Goal: Task Accomplishment & Management: Complete application form

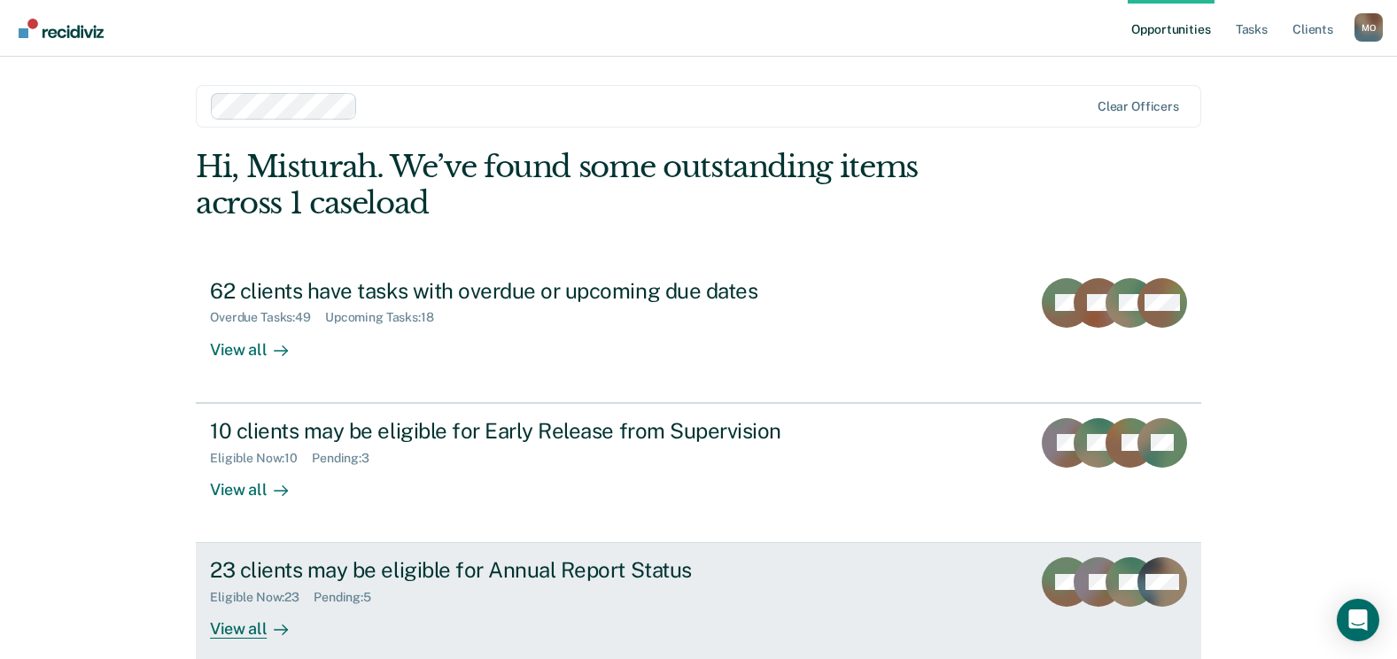
click at [485, 577] on div "23 clients may be eligible for Annual Report Status" at bounding box center [521, 570] width 622 height 26
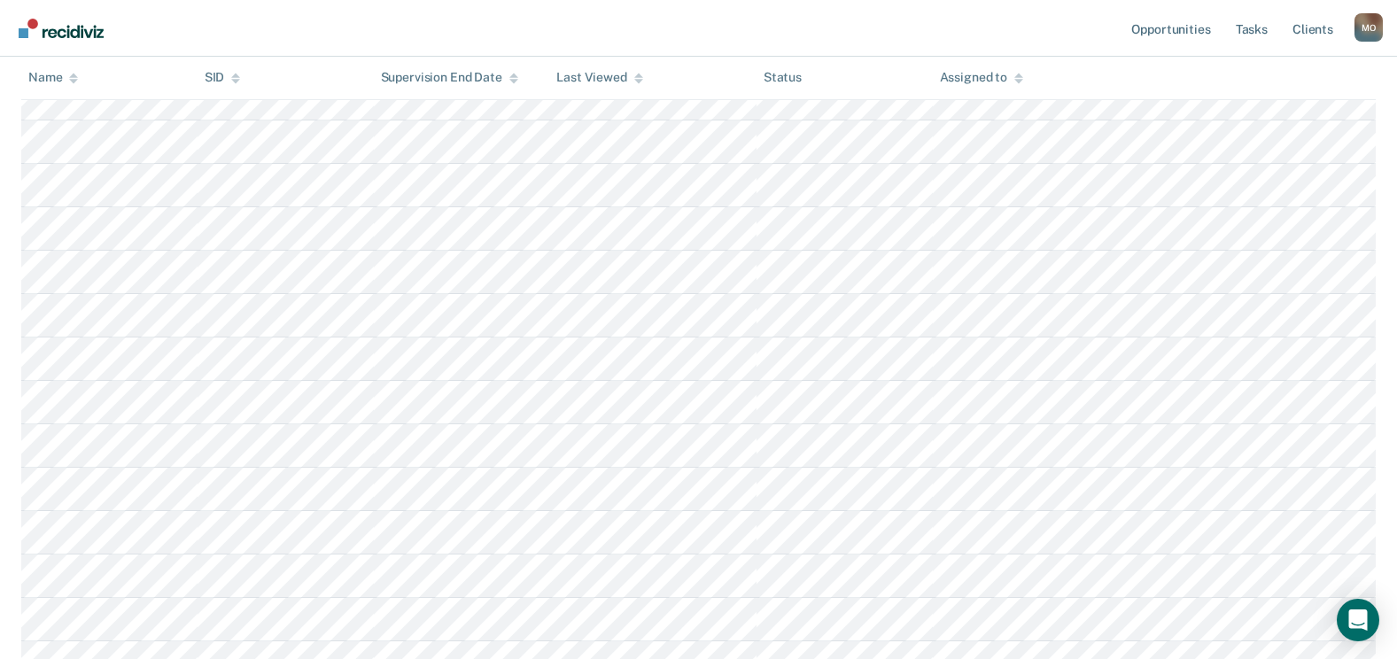
scroll to position [206, 0]
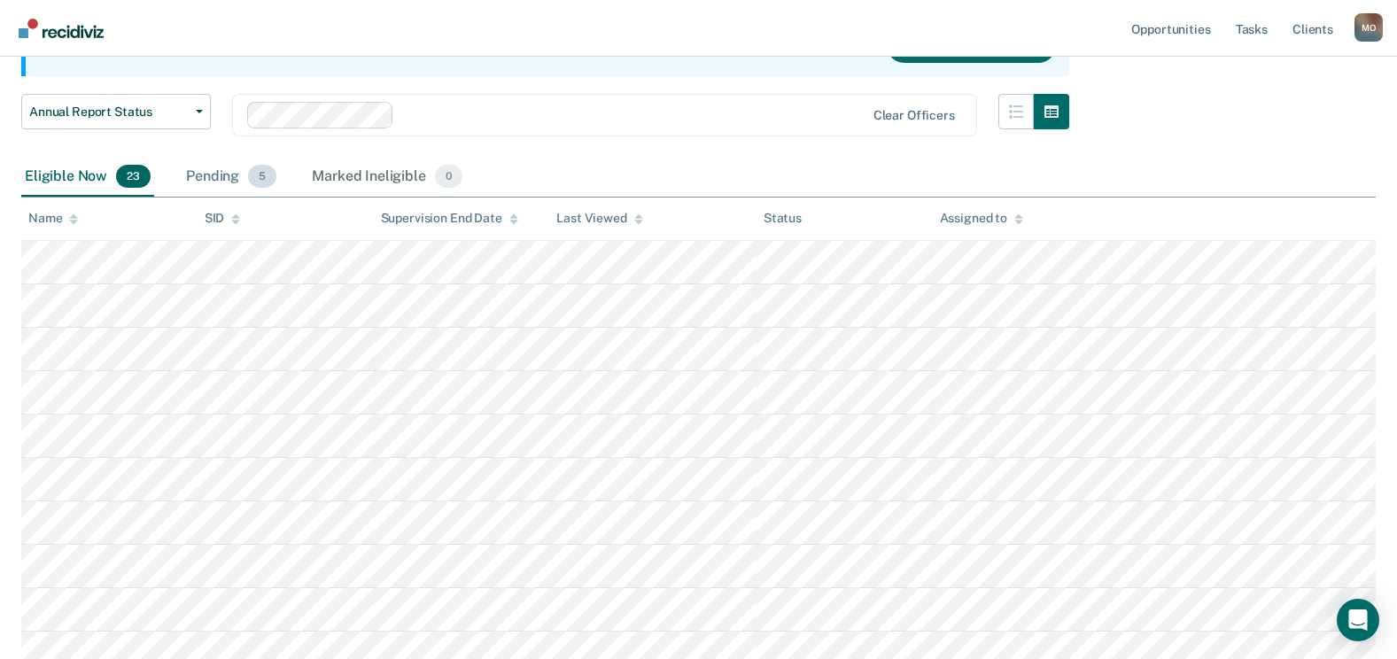
click at [243, 172] on div "Pending 5" at bounding box center [230, 177] width 97 height 39
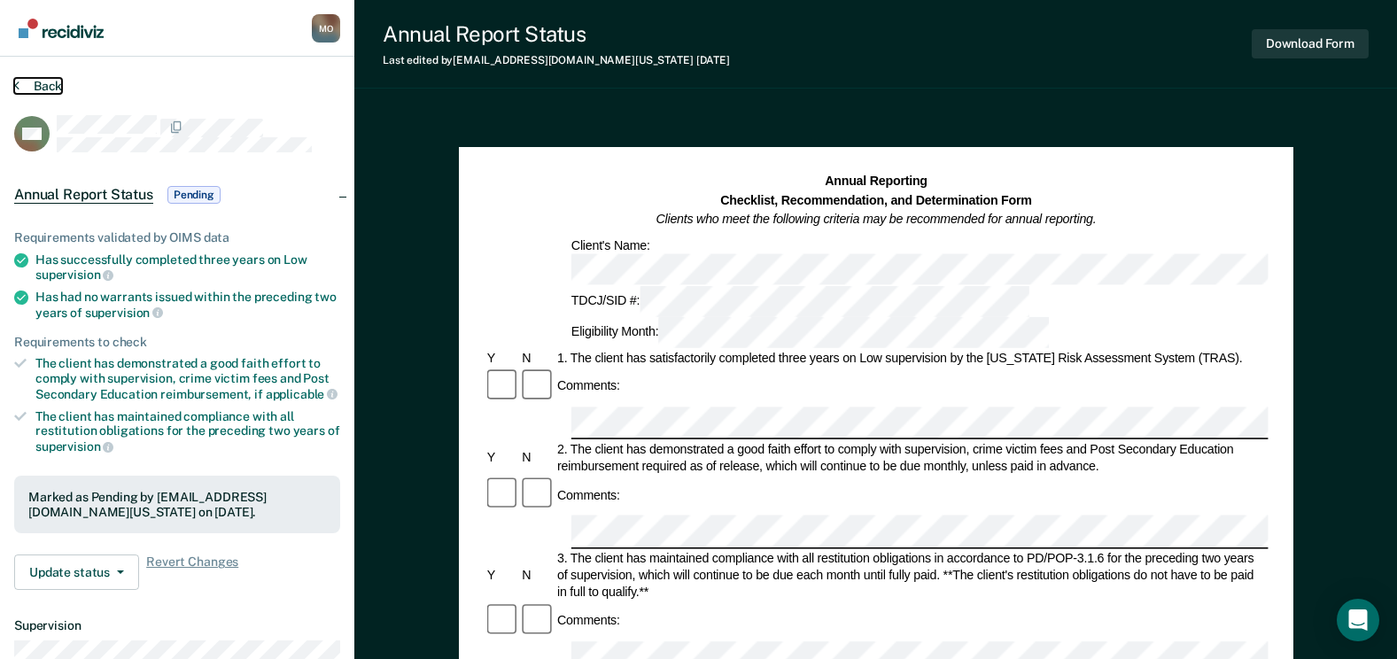
click at [58, 90] on button "Back" at bounding box center [38, 86] width 48 height 16
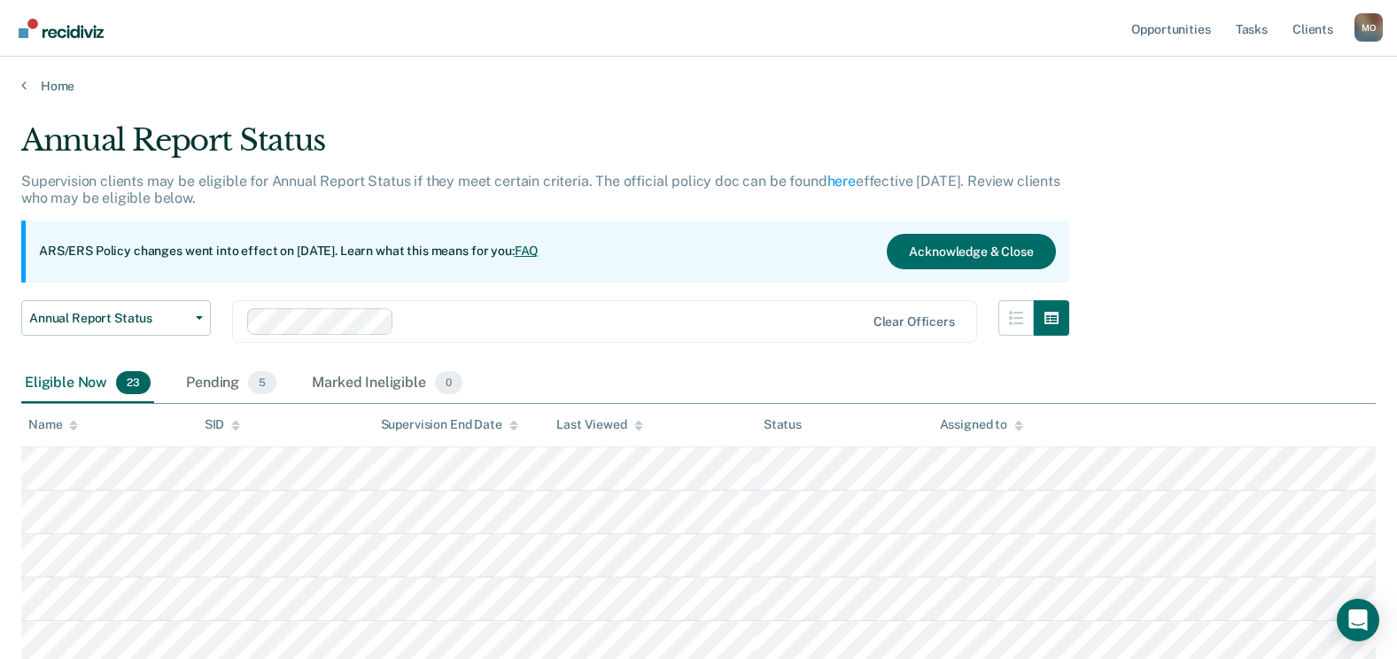
scroll to position [133, 0]
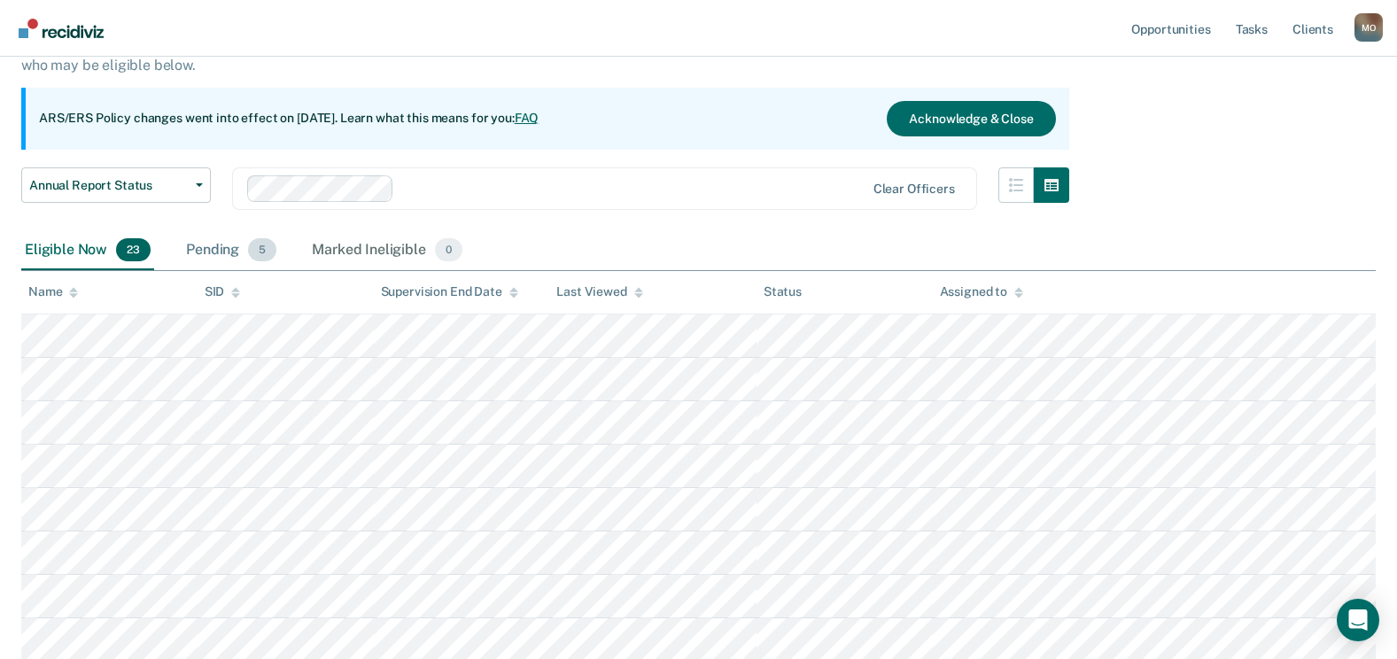
click at [218, 250] on div "Pending 5" at bounding box center [230, 250] width 97 height 39
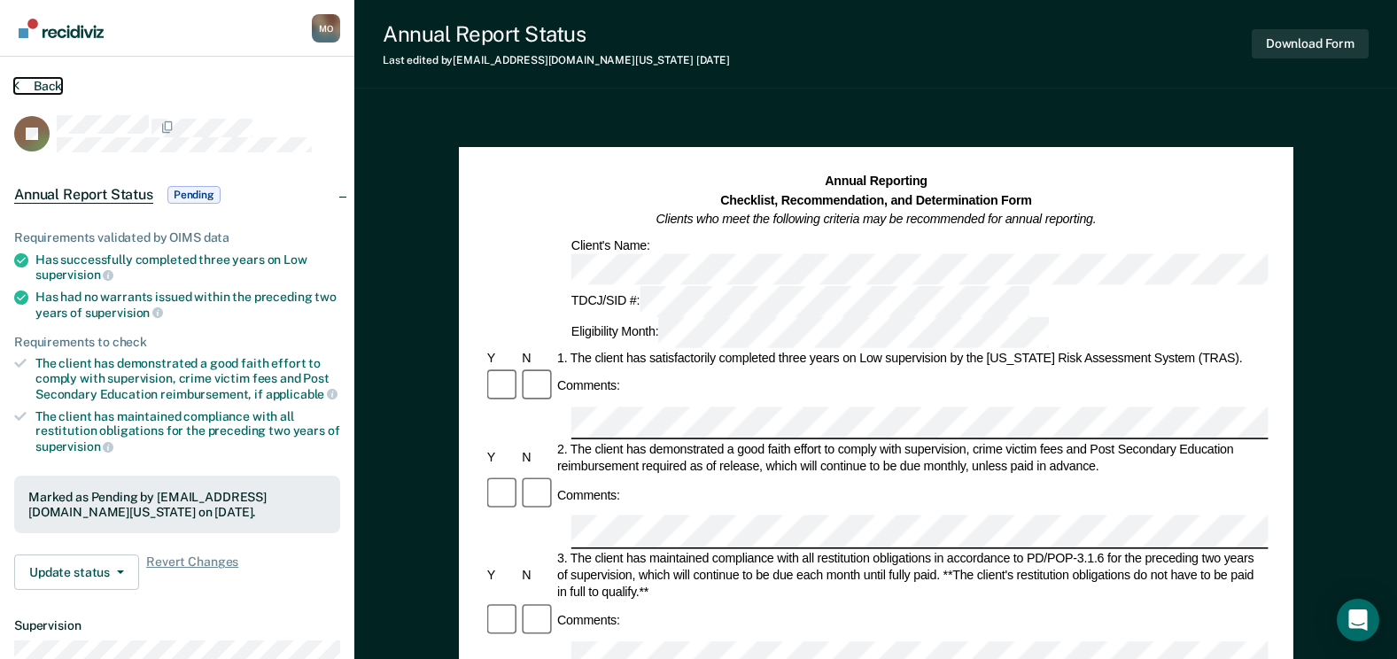
click at [56, 89] on button "Back" at bounding box center [38, 86] width 48 height 16
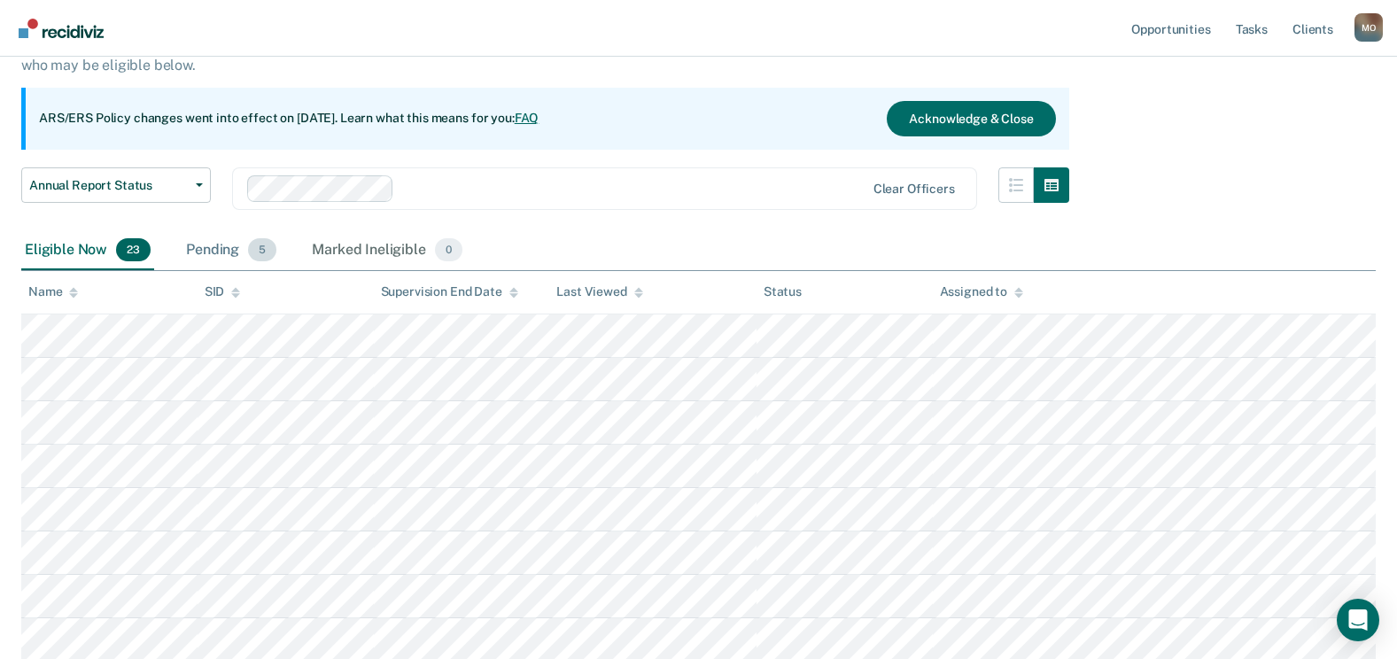
click at [216, 249] on div "Pending 5" at bounding box center [230, 250] width 97 height 39
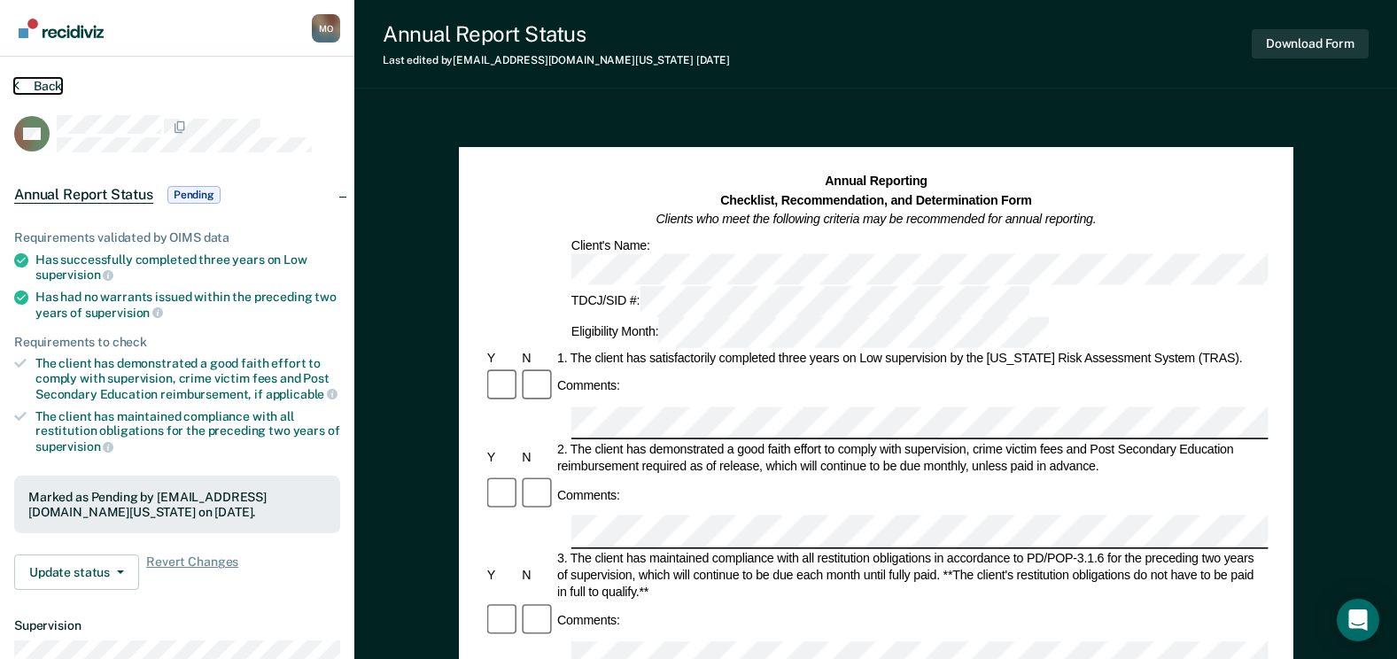
click at [27, 86] on button "Back" at bounding box center [38, 86] width 48 height 16
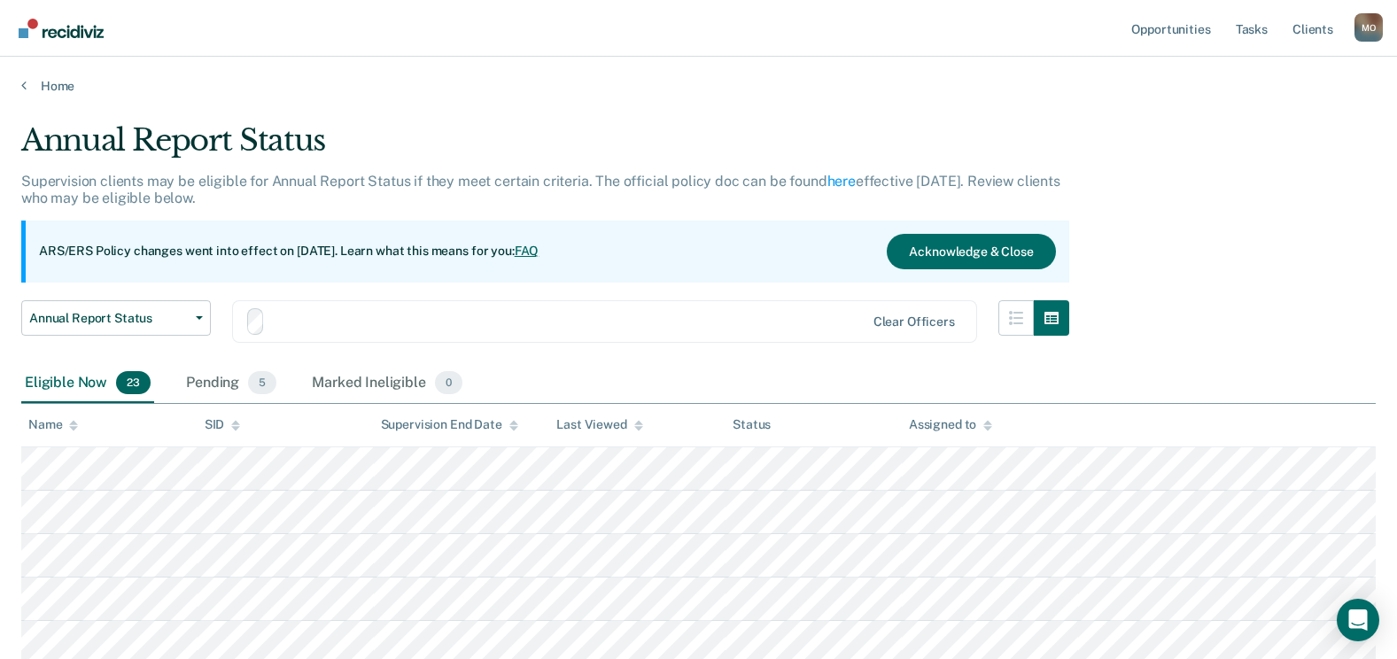
scroll to position [133, 0]
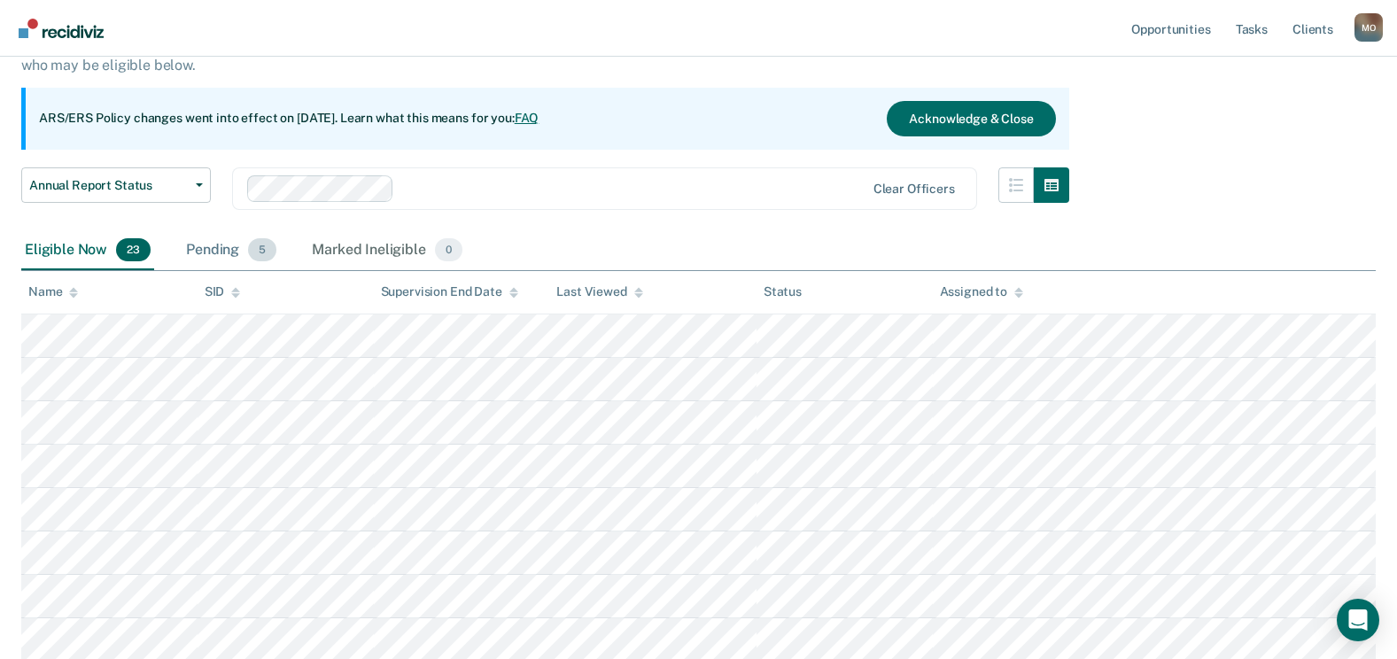
click at [218, 248] on div "Pending 5" at bounding box center [230, 250] width 97 height 39
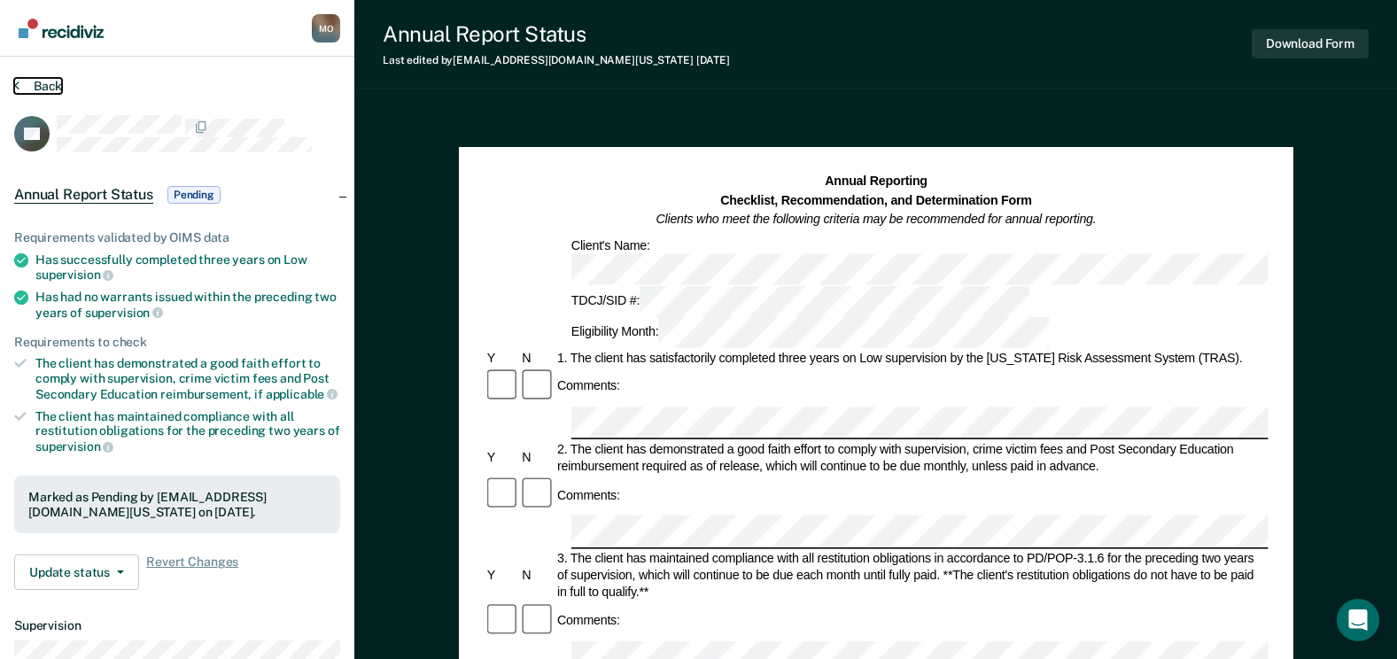
click at [38, 81] on button "Back" at bounding box center [38, 86] width 48 height 16
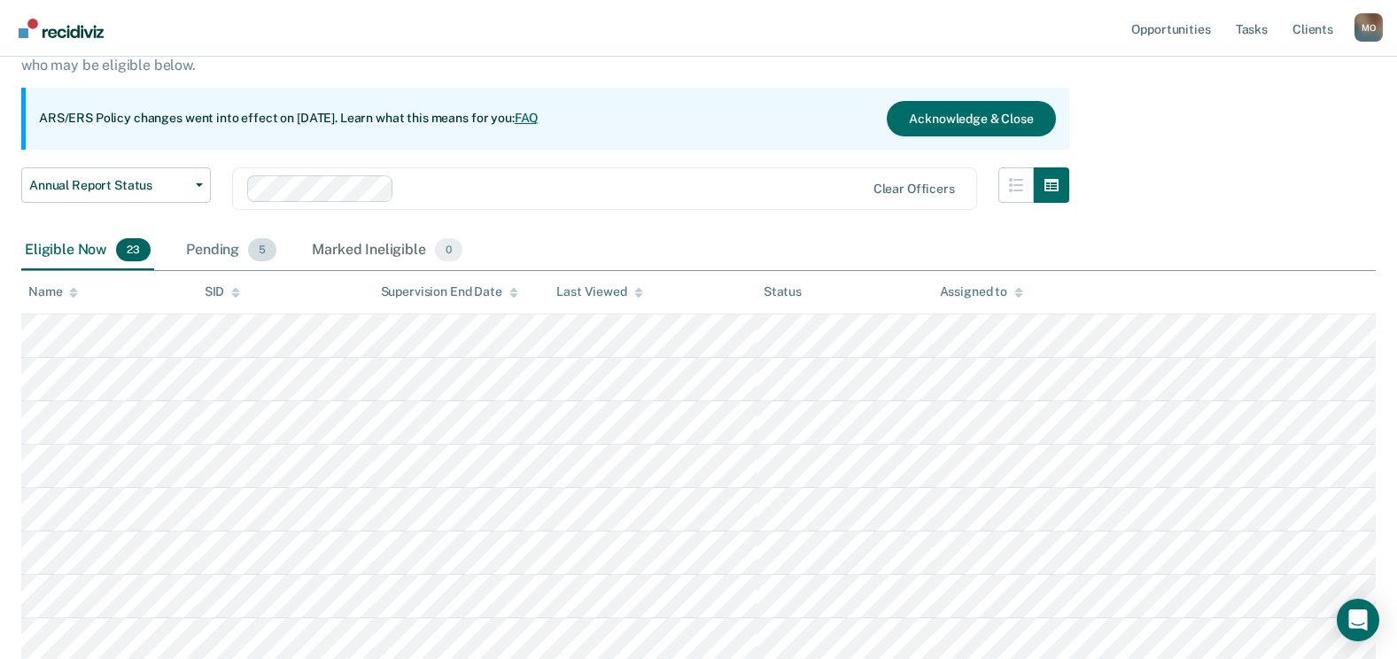
click at [252, 259] on span "5" at bounding box center [262, 249] width 28 height 23
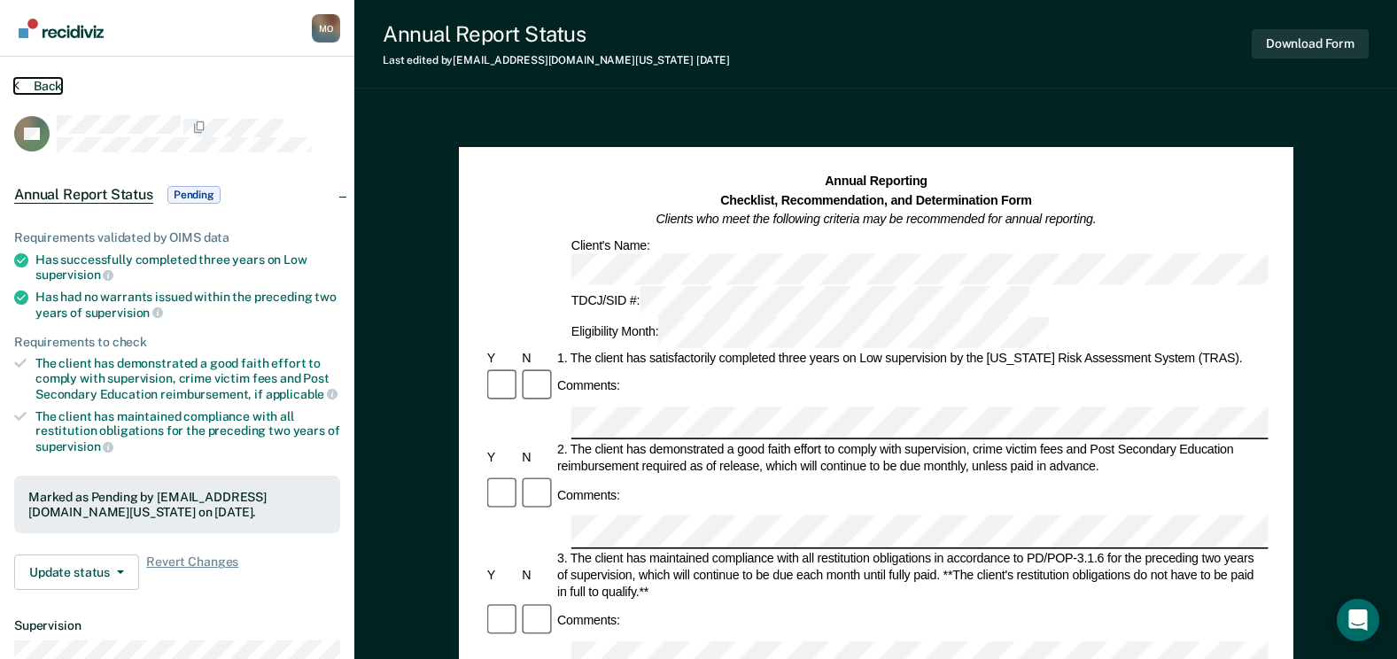
click at [32, 84] on button "Back" at bounding box center [38, 86] width 48 height 16
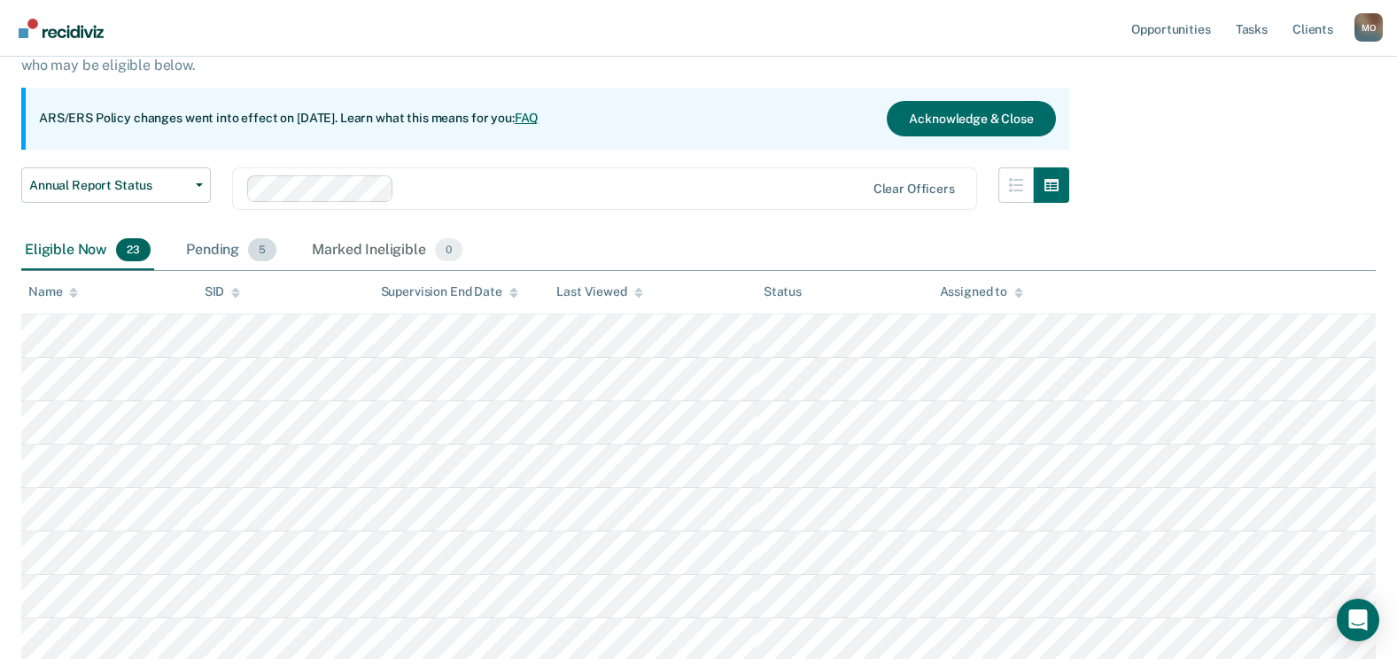
click at [213, 249] on div "Pending 5" at bounding box center [230, 250] width 97 height 39
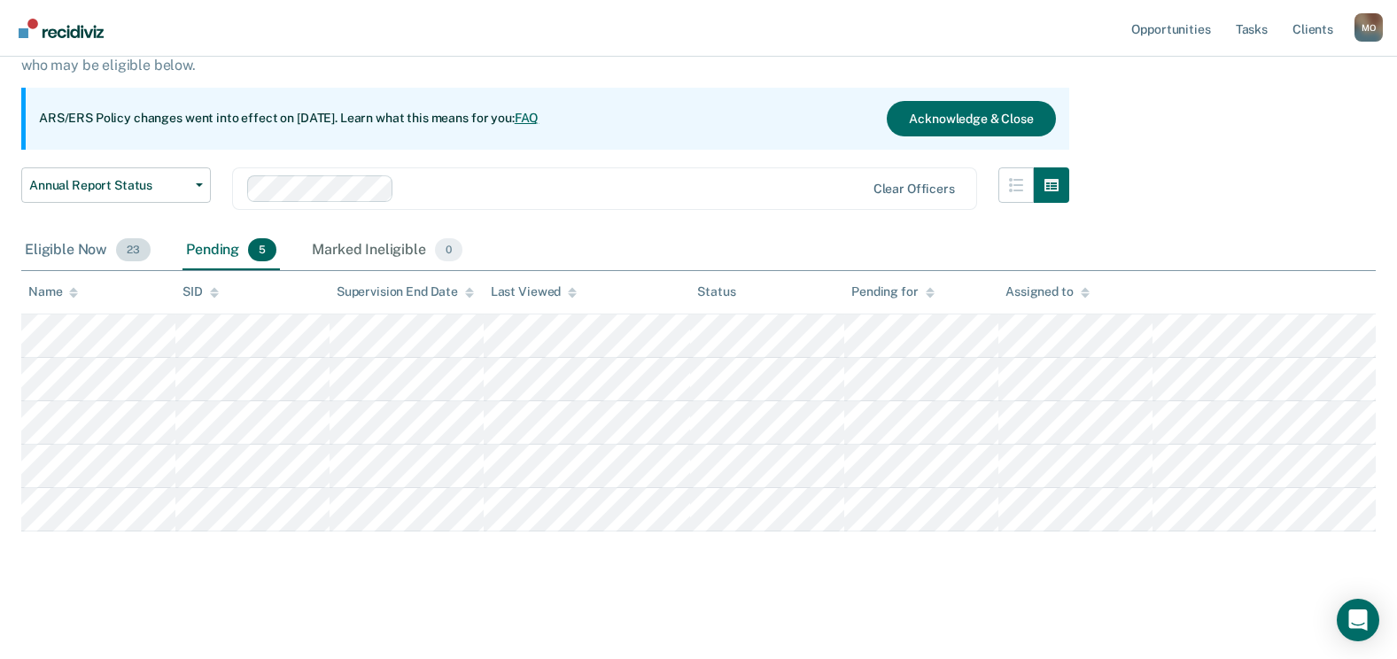
click at [70, 253] on div "Eligible Now 23" at bounding box center [87, 250] width 133 height 39
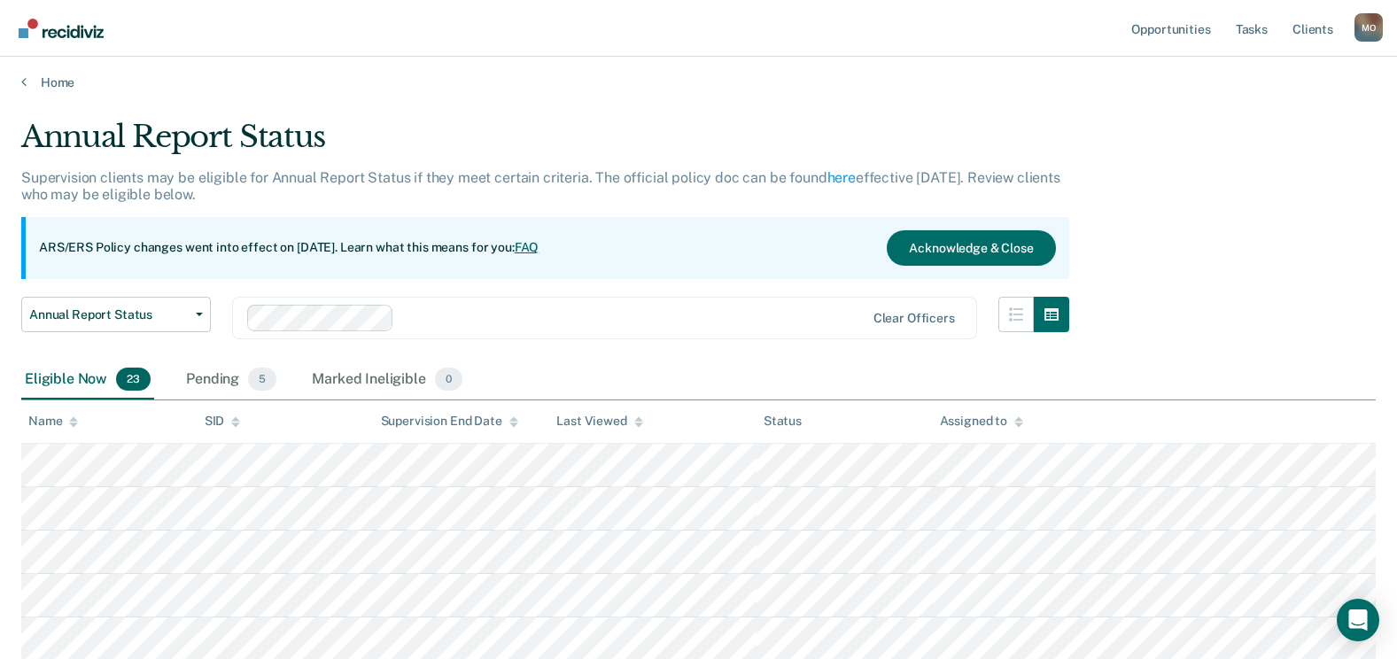
scroll to position [0, 0]
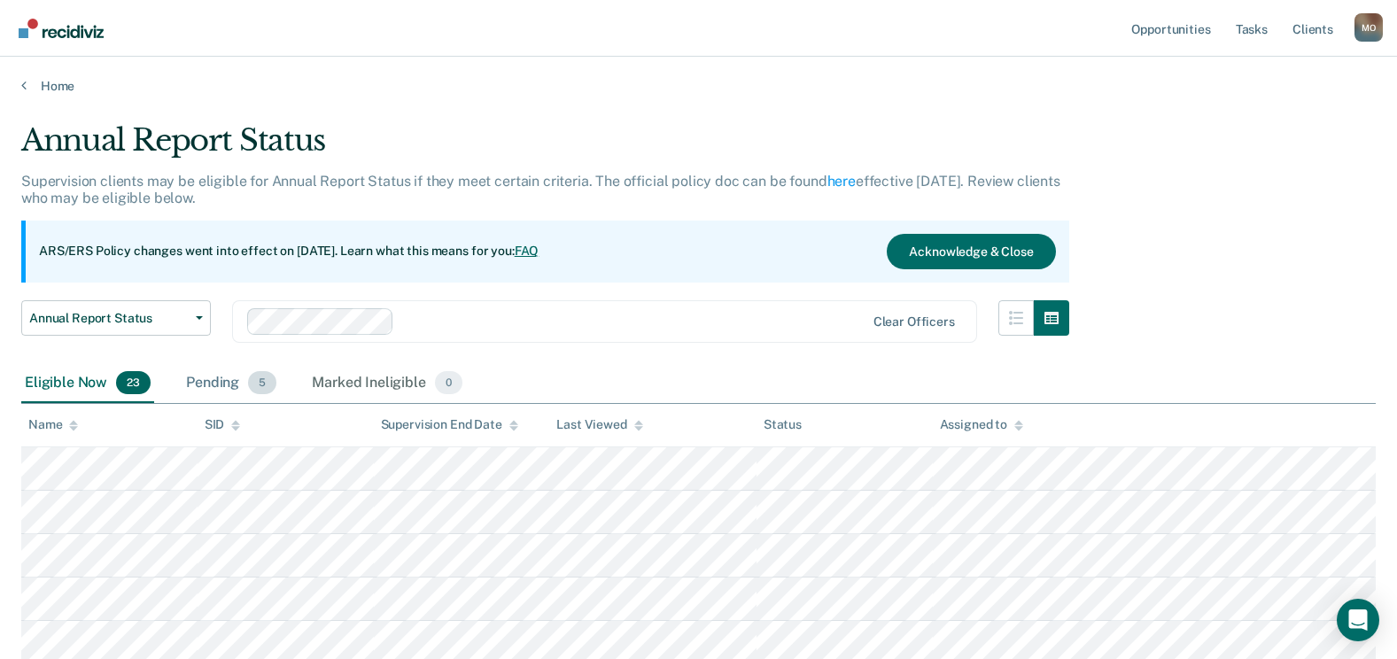
click at [227, 383] on div "Pending 5" at bounding box center [230, 383] width 97 height 39
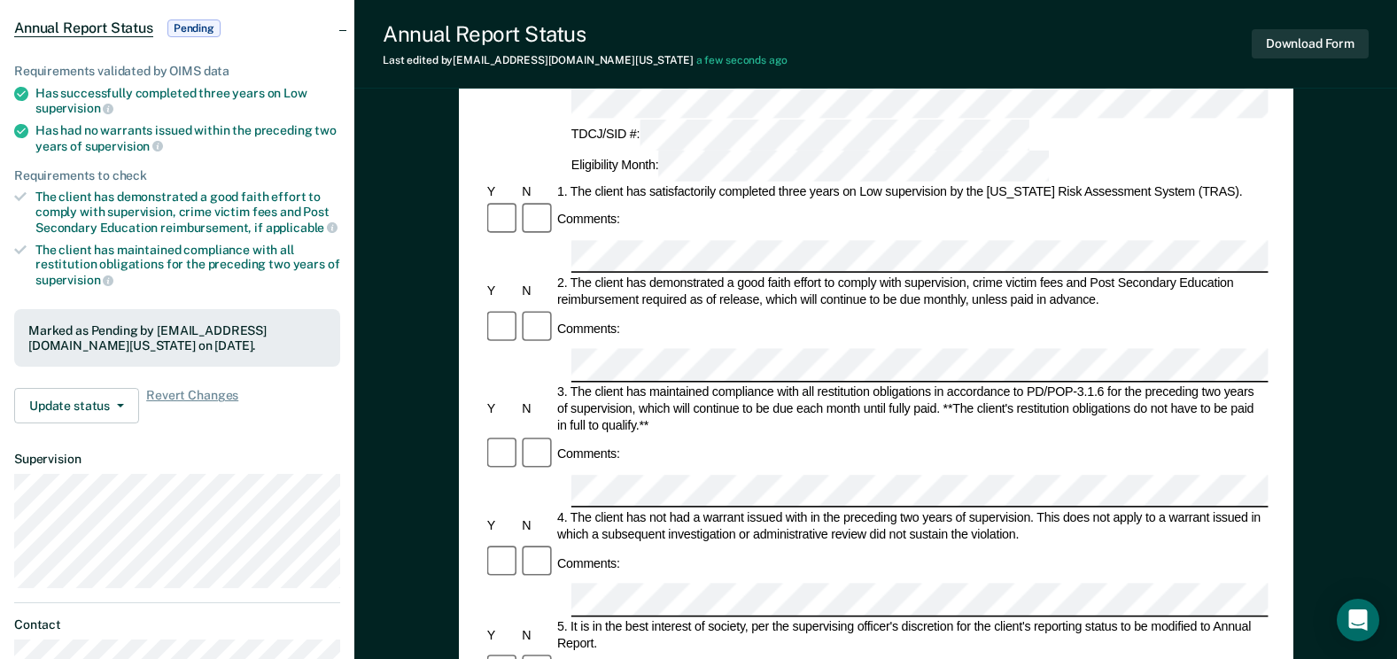
scroll to position [206, 0]
